Goal: Find specific page/section: Find specific page/section

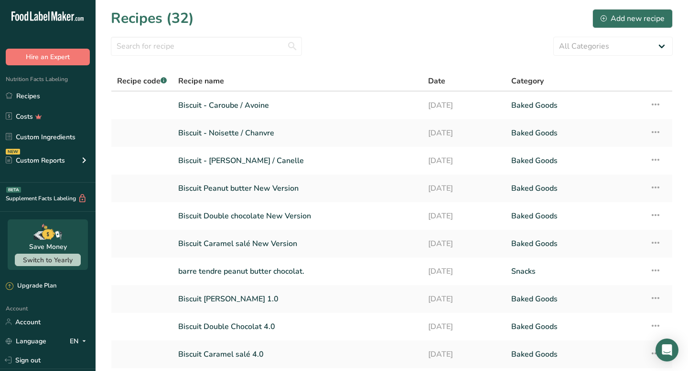
scroll to position [74, 0]
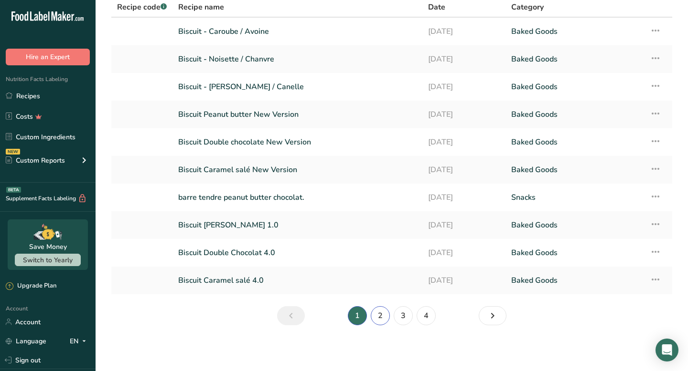
click at [381, 315] on link "2" at bounding box center [380, 316] width 19 height 19
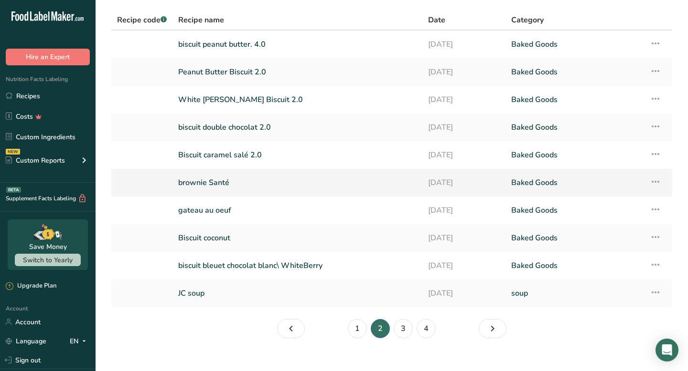
scroll to position [58, 0]
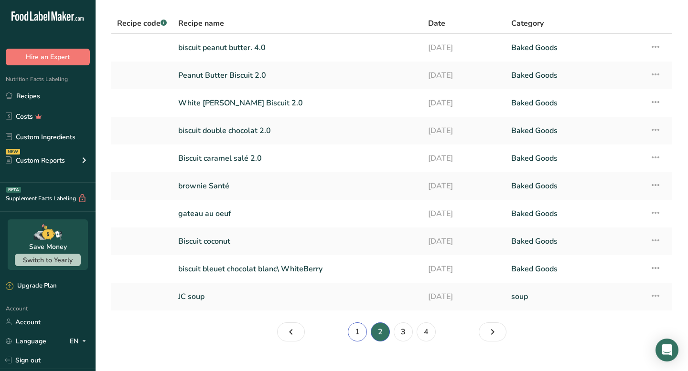
click at [358, 335] on link "1" at bounding box center [357, 332] width 19 height 19
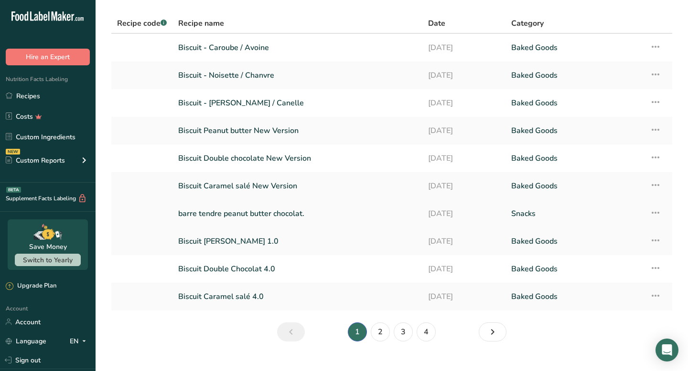
click at [268, 216] on link "barre tendre peanut butter chocolat." at bounding box center [297, 214] width 238 height 20
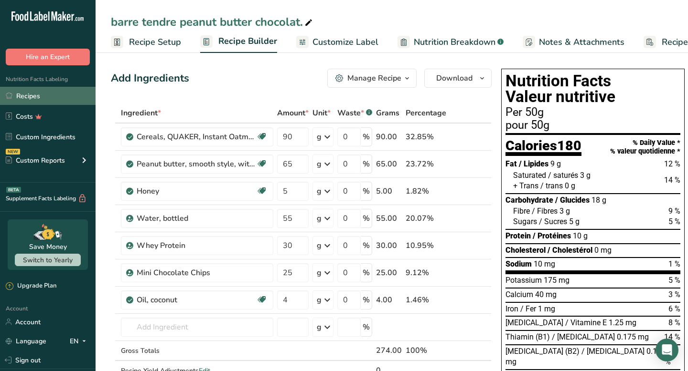
click at [44, 90] on link "Recipes" at bounding box center [47, 96] width 95 height 18
